Goal: Find specific page/section: Locate a particular part of the current website

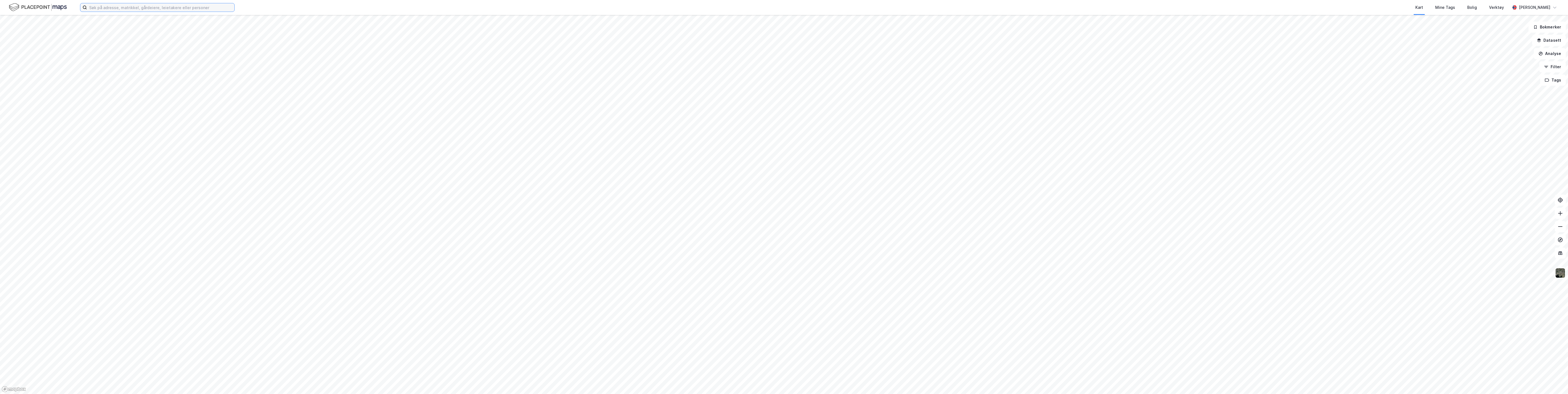
click at [114, 7] on input at bounding box center [161, 7] width 148 height 8
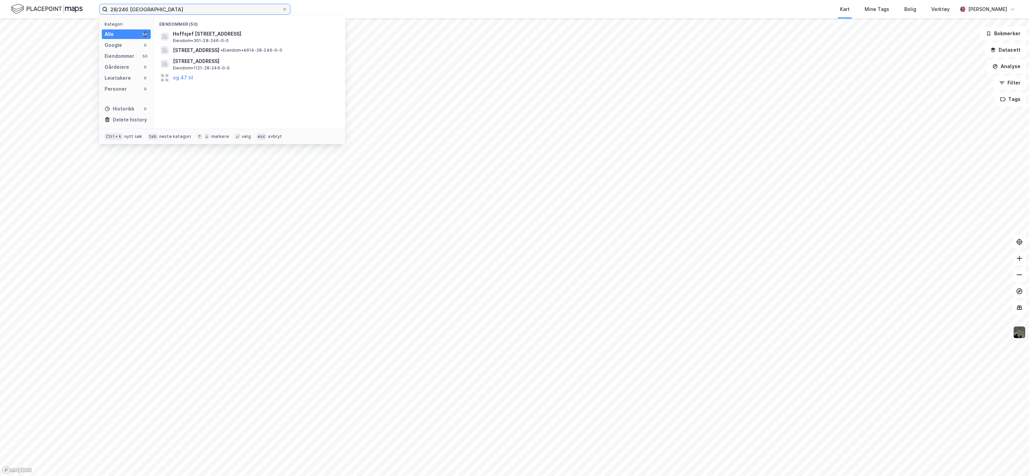
type input "28/246 [GEOGRAPHIC_DATA]"
click at [236, 34] on span "Hoffsjef [STREET_ADDRESS]" at bounding box center [255, 34] width 164 height 8
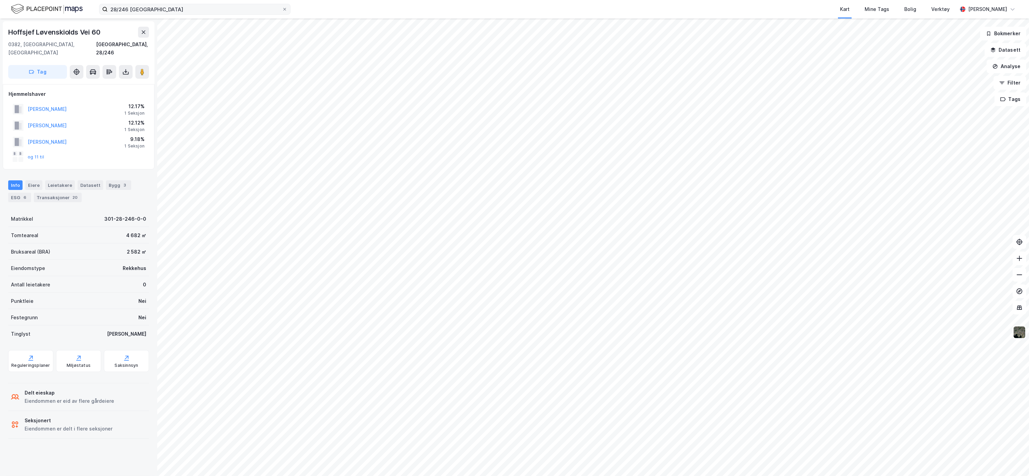
click at [1023, 338] on button at bounding box center [1020, 332] width 14 height 14
click at [931, 200] on img at bounding box center [935, 201] width 14 height 14
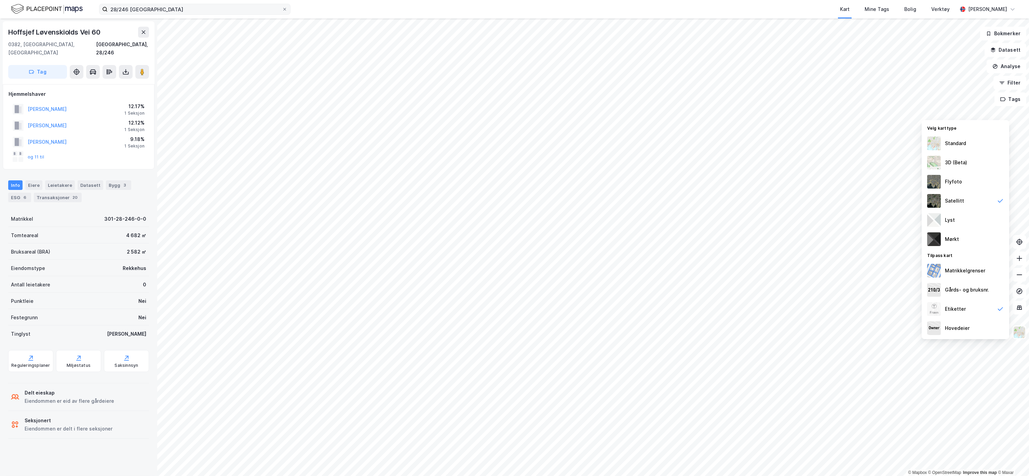
click at [946, 141] on div "Standard" at bounding box center [955, 143] width 21 height 8
click at [931, 199] on img at bounding box center [935, 201] width 14 height 14
click at [931, 180] on img at bounding box center [935, 182] width 14 height 14
